Goal: Use online tool/utility: Use online tool/utility

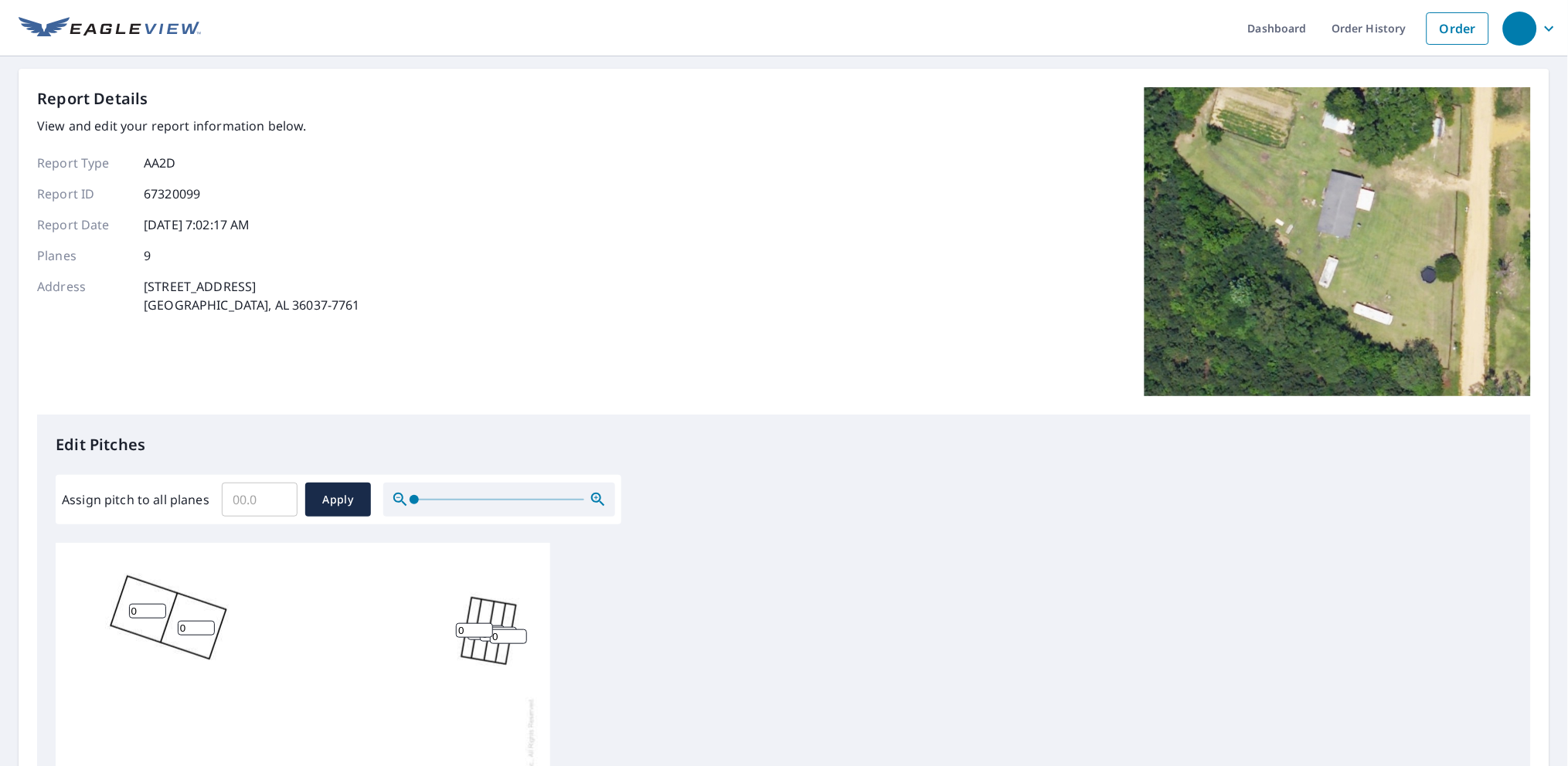
click at [256, 501] on input "Assign pitch to all planes" at bounding box center [260, 499] width 76 height 43
type input "5"
click at [320, 500] on span "Apply" at bounding box center [338, 500] width 41 height 19
type input "5"
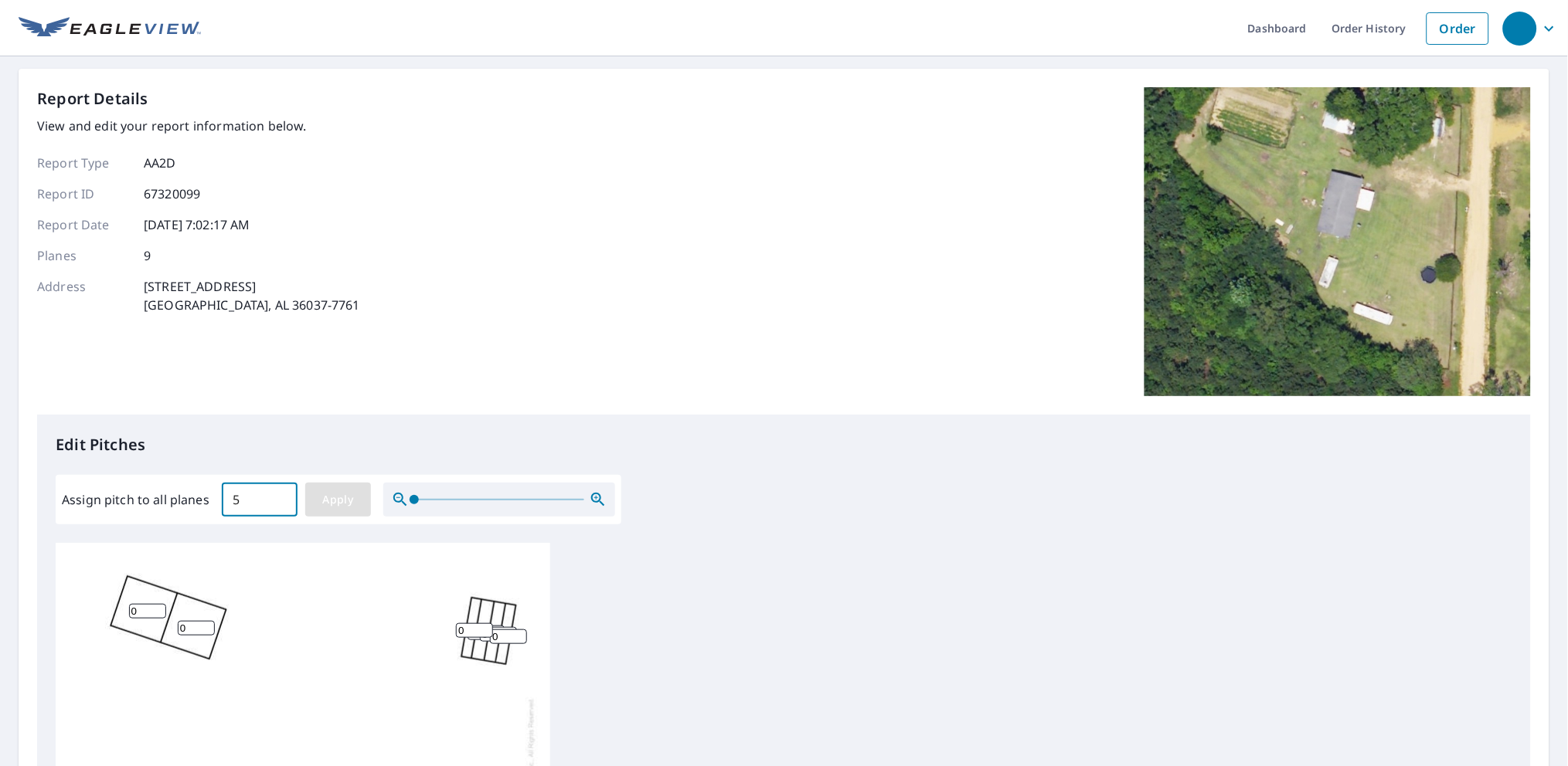
type input "5"
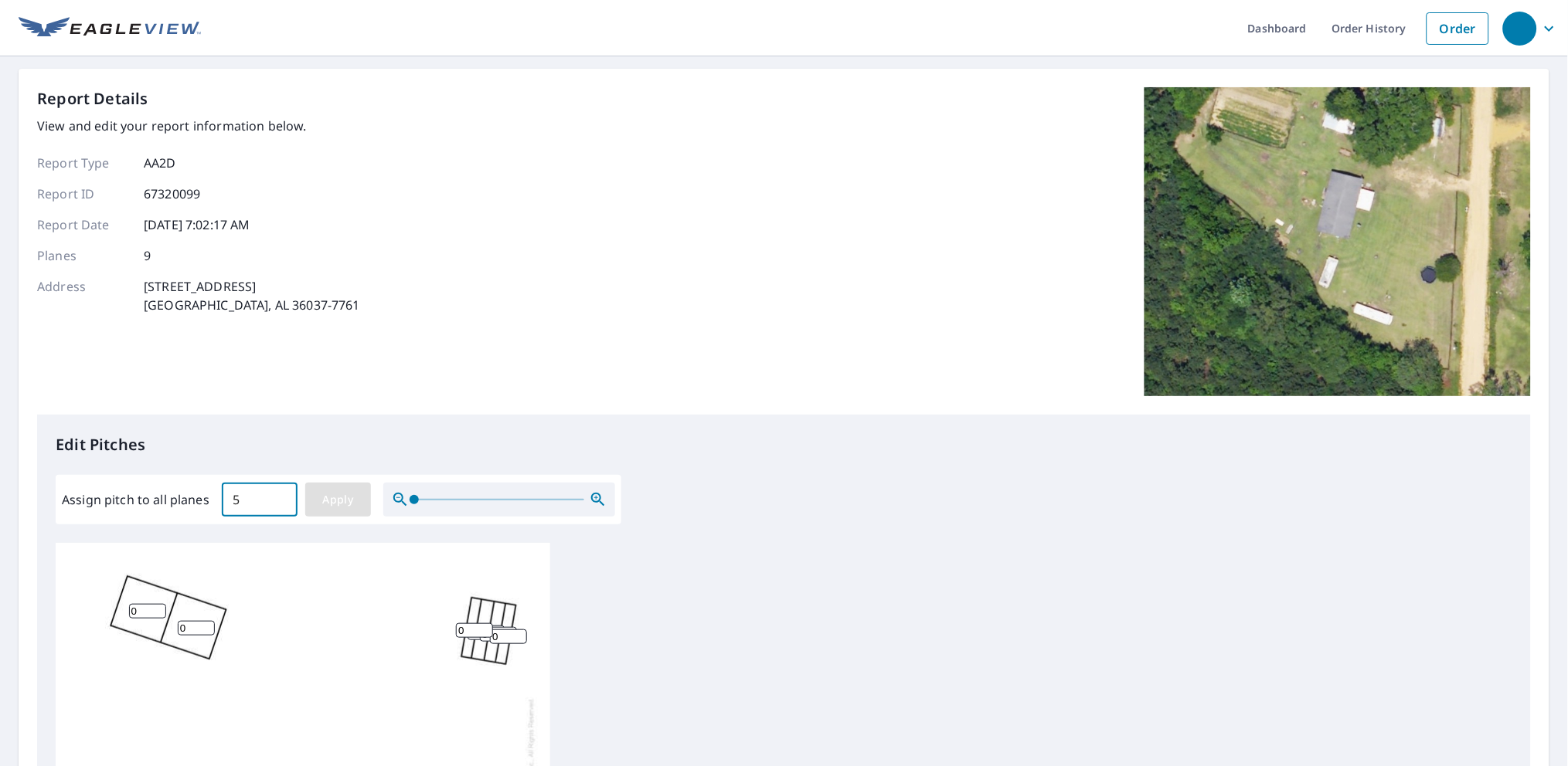
type input "5"
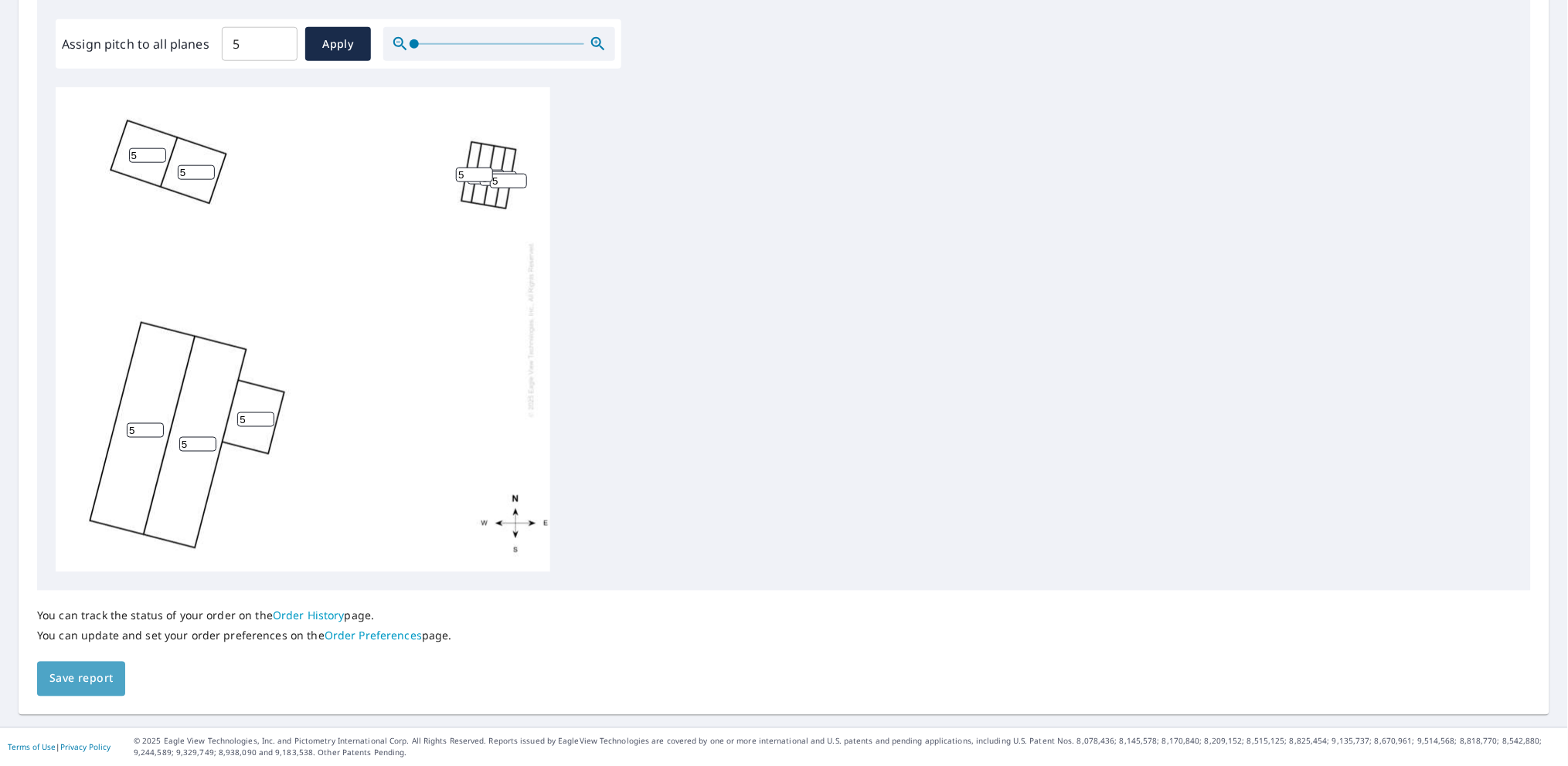
click at [92, 677] on span "Save report" at bounding box center [81, 679] width 64 height 19
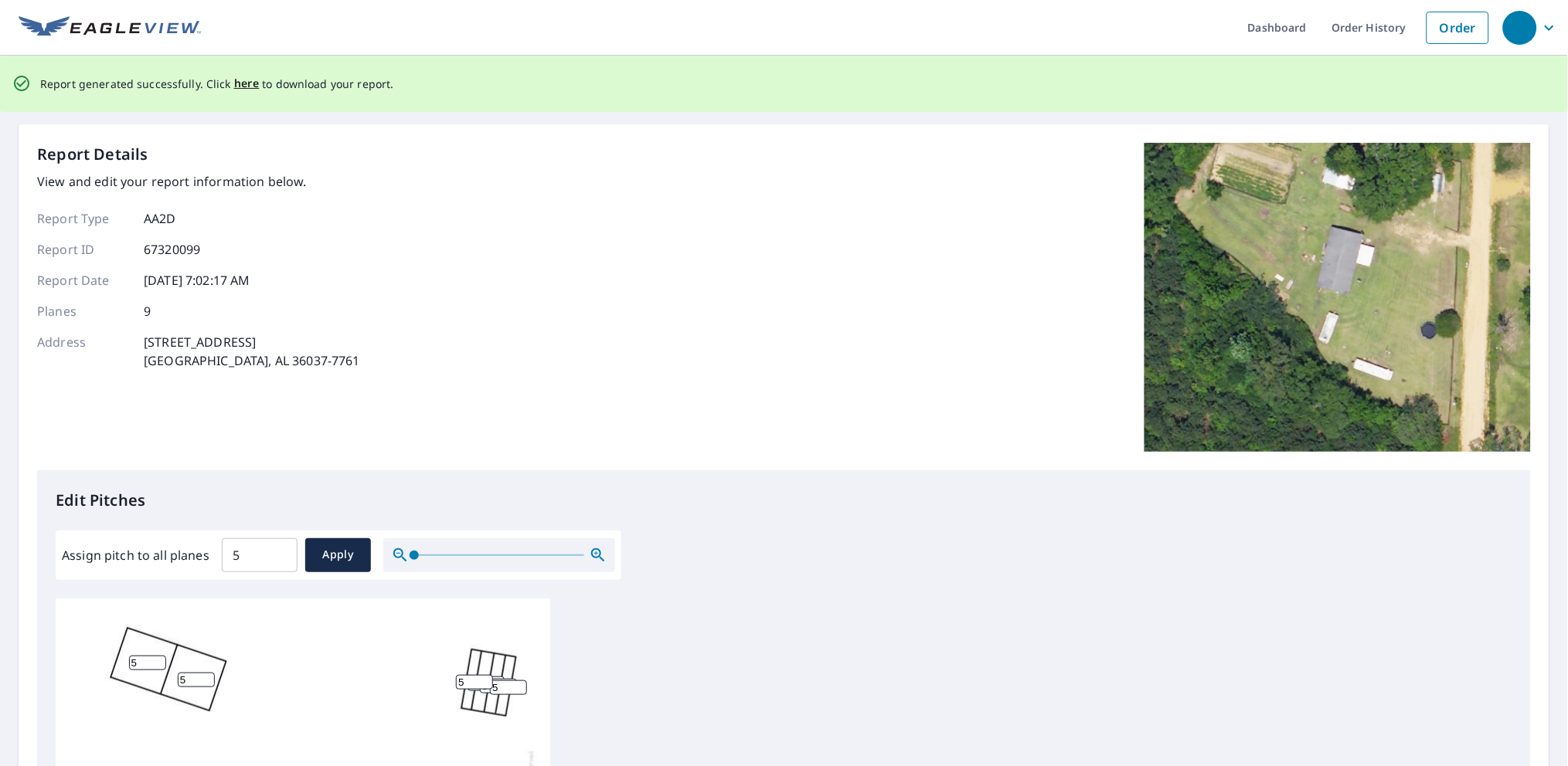
scroll to position [0, 0]
click at [238, 83] on span "here" at bounding box center [247, 84] width 26 height 19
